Goal: Task Accomplishment & Management: Manage account settings

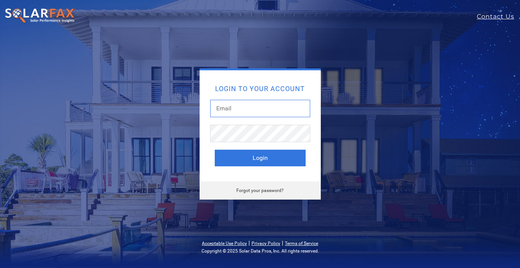
click at [238, 110] on input "text" at bounding box center [260, 108] width 100 height 17
type input "[EMAIL_ADDRESS][DOMAIN_NAME]"
click at [243, 189] on link "Forgot your password?" at bounding box center [259, 190] width 47 height 5
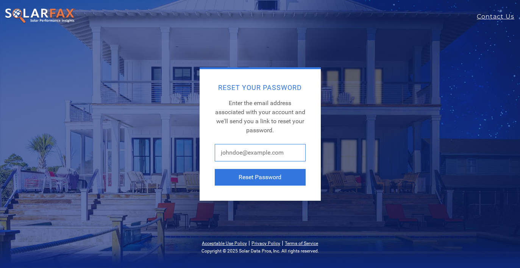
click at [244, 154] on input "text" at bounding box center [260, 152] width 91 height 17
type input "writingkraft@gmail.com"
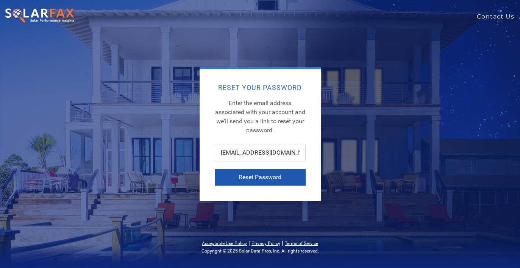
click at [256, 177] on button "Reset Password" at bounding box center [260, 177] width 91 height 17
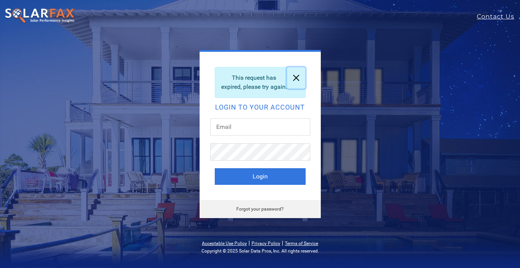
click at [298, 73] on link at bounding box center [296, 77] width 18 height 21
